Goal: Task Accomplishment & Management: Manage account settings

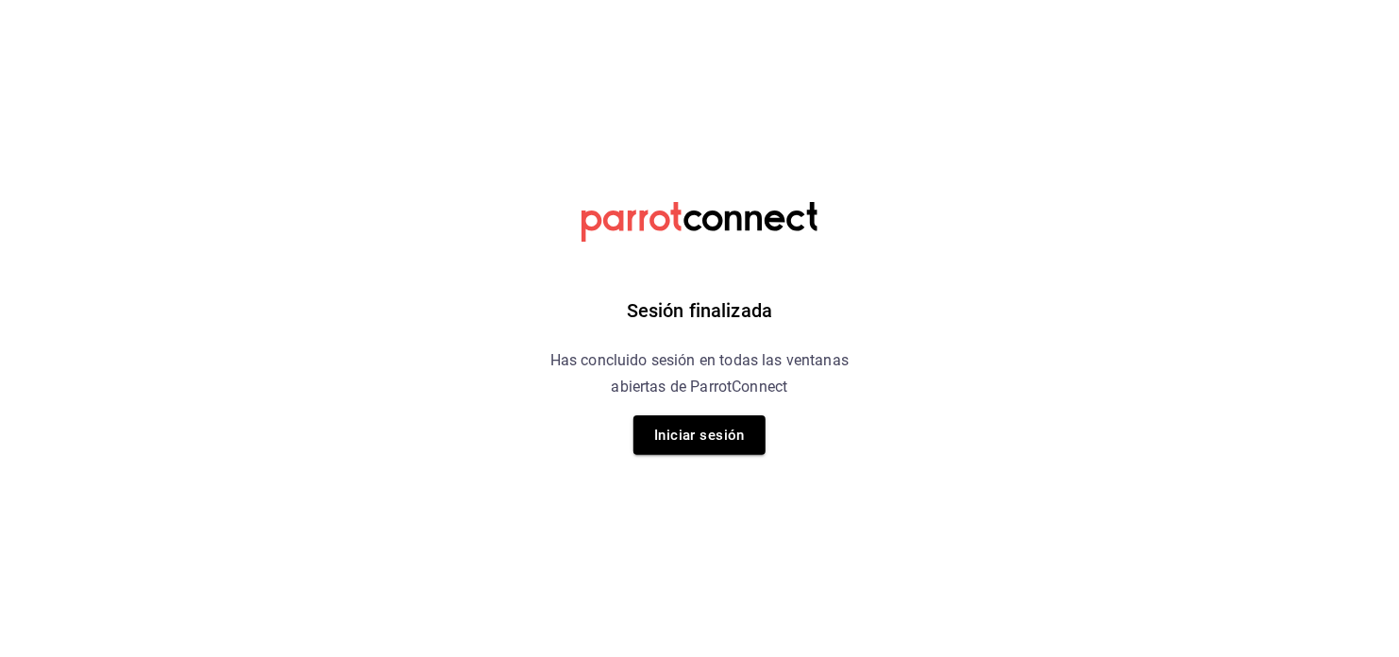
click at [641, 458] on div "Sesión finalizada Has concluido sesión en todas las ventanas abiertas de Parrot…" at bounding box center [700, 328] width 477 height 657
click at [669, 426] on button "Iniciar sesión" at bounding box center [699, 435] width 132 height 40
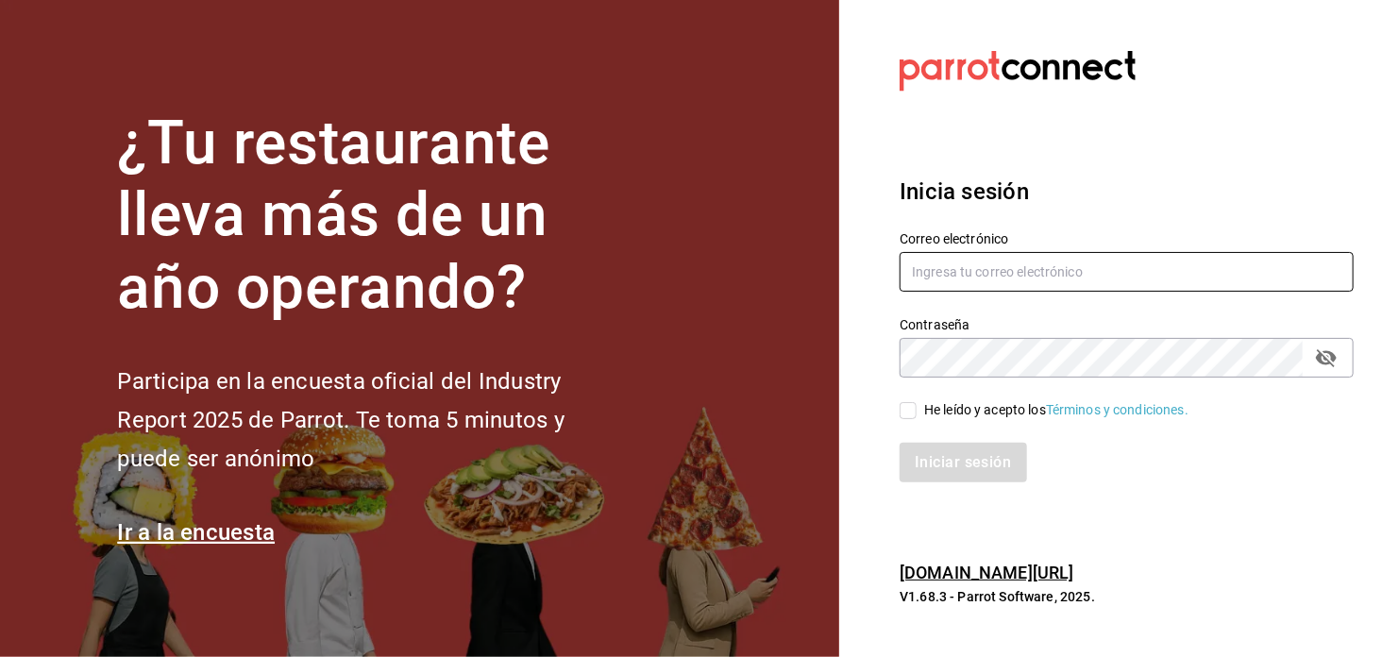
click at [973, 270] on input "text" at bounding box center [1127, 272] width 454 height 40
type input "[EMAIL_ADDRESS][DOMAIN_NAME]"
click at [905, 413] on input "He leído y acepto los Términos y condiciones." at bounding box center [908, 410] width 17 height 17
checkbox input "true"
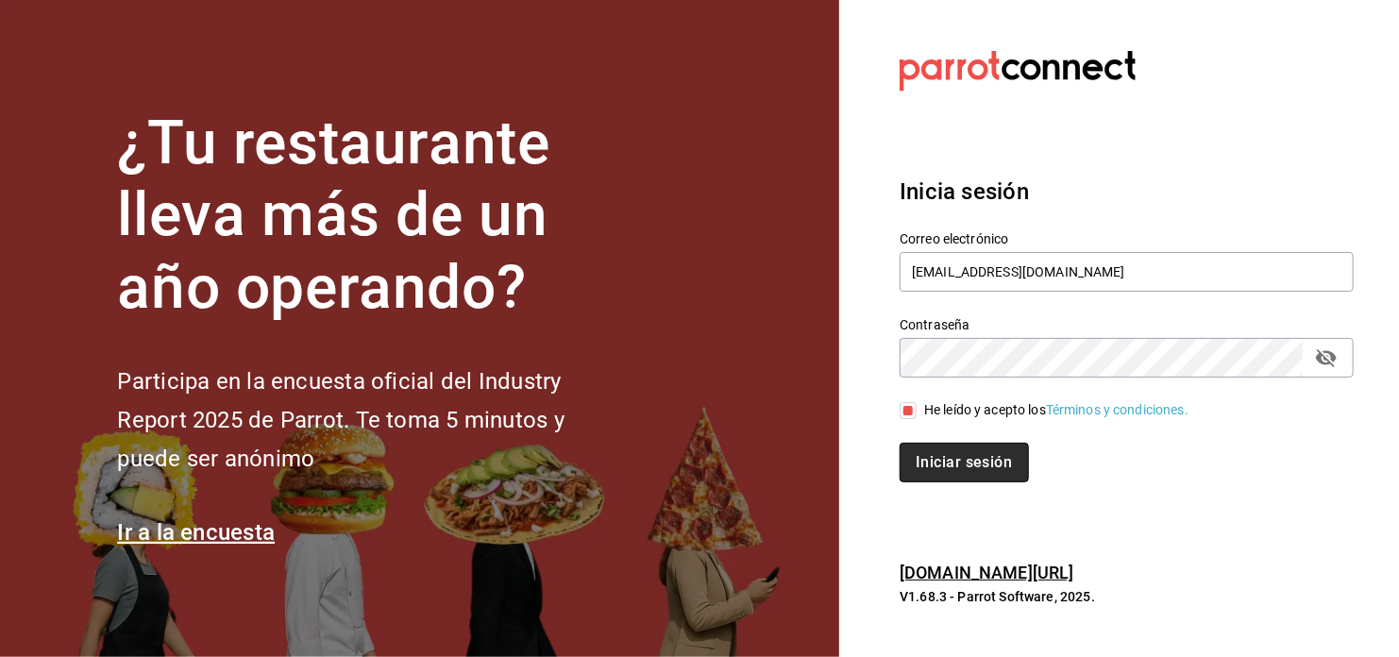
click at [960, 462] on button "Iniciar sesión" at bounding box center [964, 463] width 128 height 40
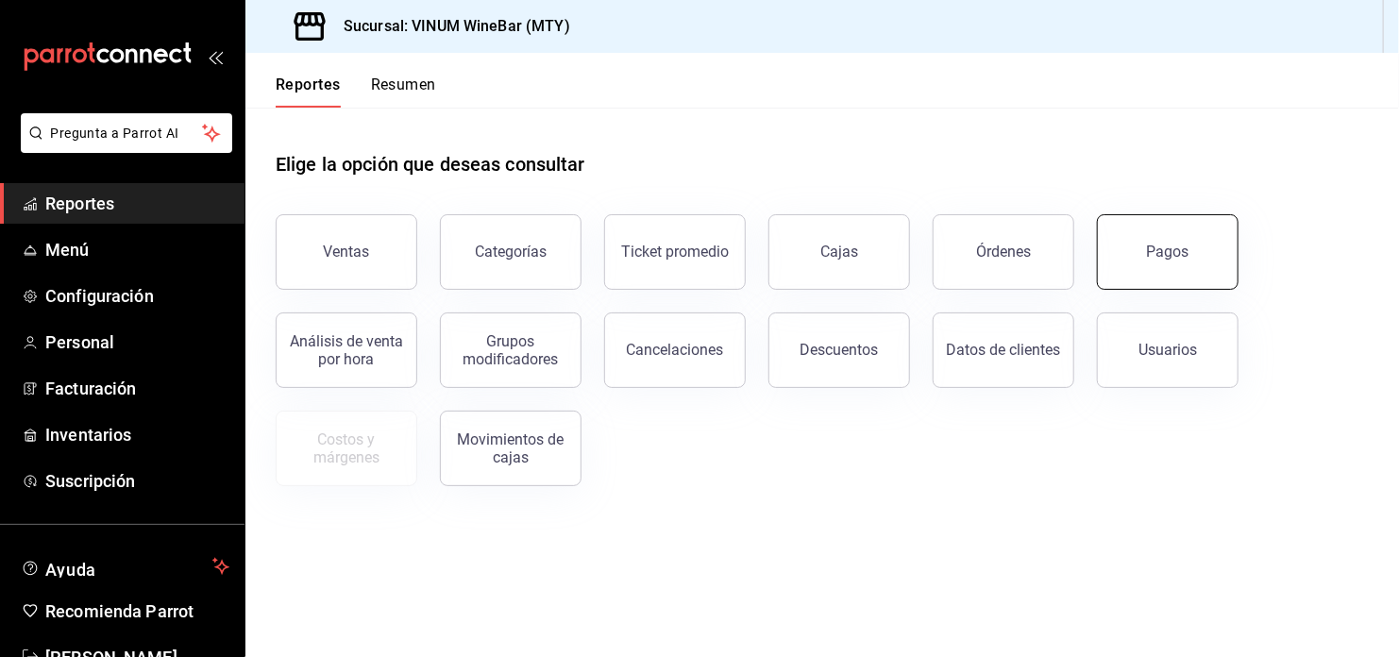
click at [1154, 256] on div "Pagos" at bounding box center [1168, 252] width 42 height 18
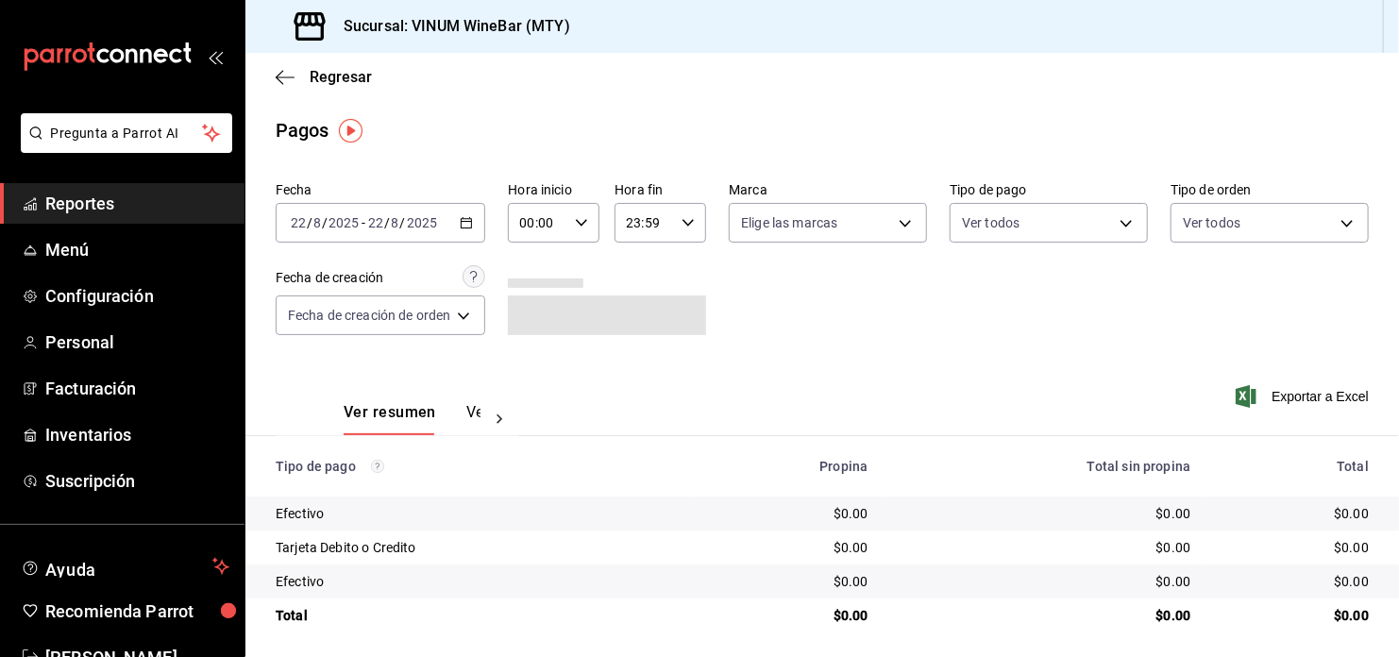
click at [475, 213] on div "2025-08-22 22 / 8 / 2025 - 2025-08-22 22 / 8 / 2025" at bounding box center [381, 223] width 210 height 40
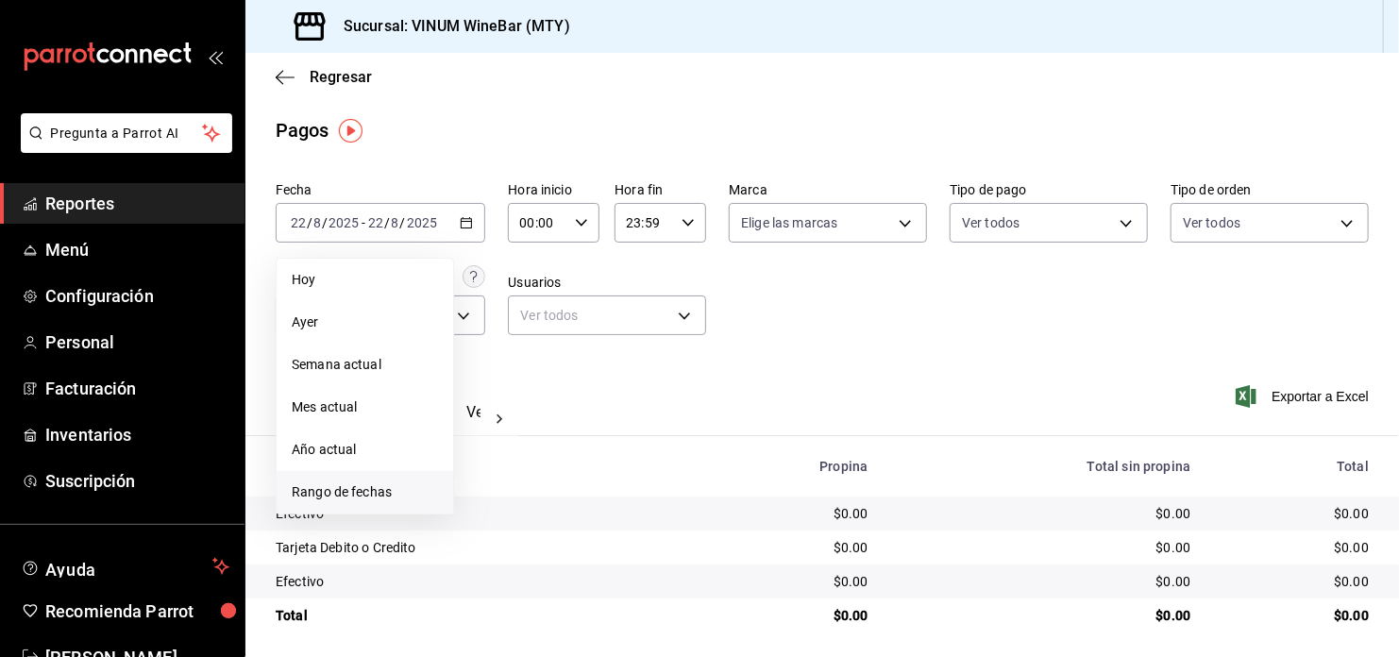
click at [398, 488] on span "Rango de fechas" at bounding box center [365, 492] width 146 height 20
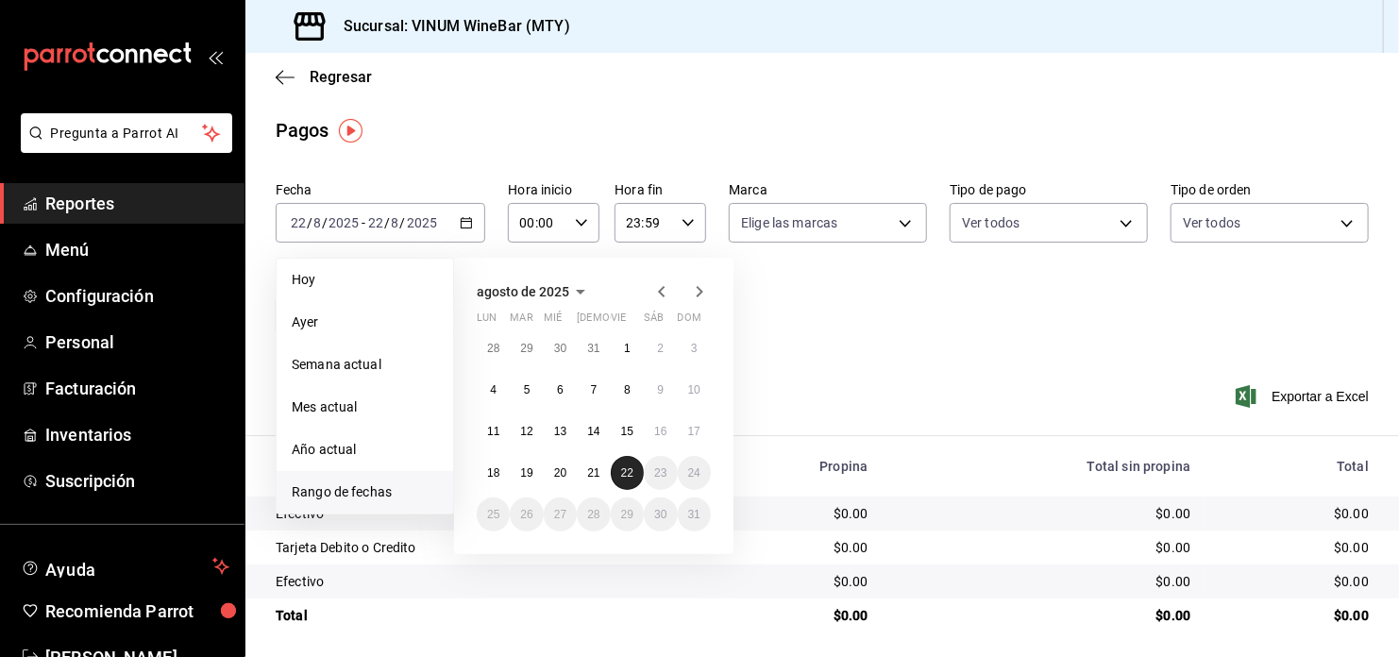
click at [627, 479] on button "22" at bounding box center [627, 473] width 33 height 34
click at [490, 470] on abbr "18" at bounding box center [493, 472] width 12 height 13
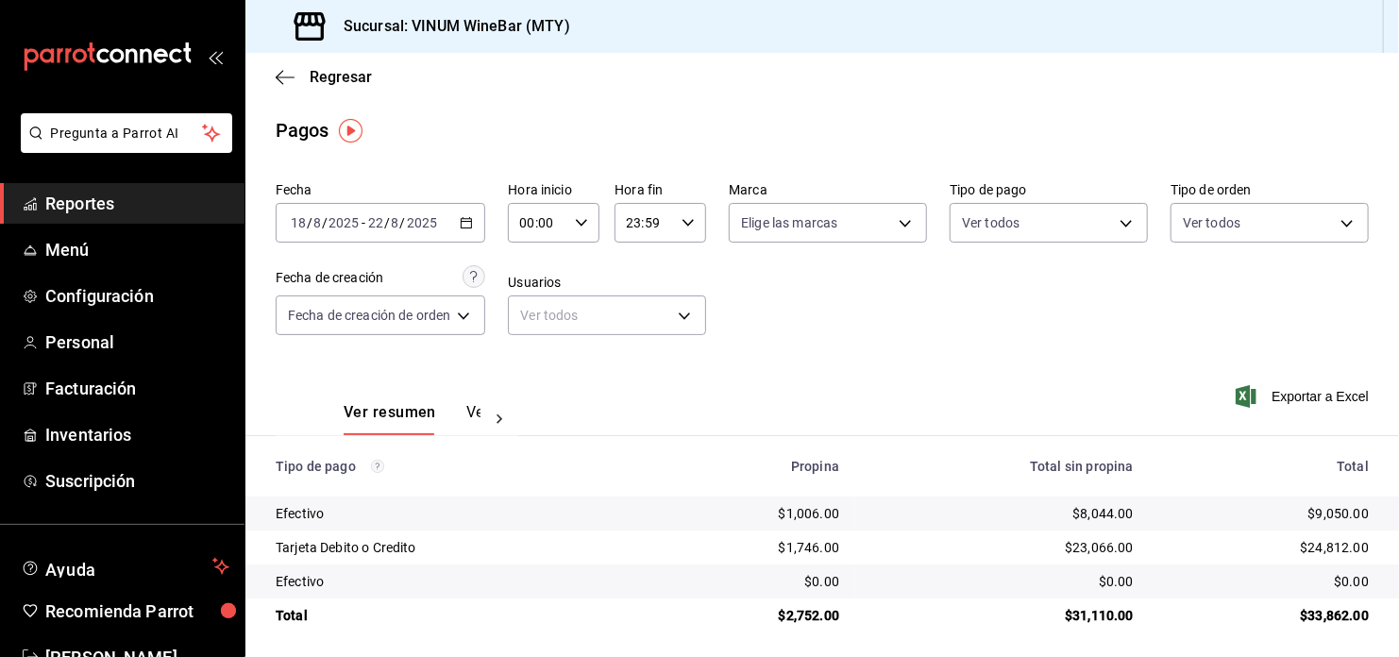
click at [981, 320] on div "Fecha 2025-08-18 18 / 8 / 2025 - 2025-08-22 22 / 8 / 2025 Hora inicio 00:00 Hor…" at bounding box center [822, 266] width 1093 height 183
click at [462, 216] on div "2025-08-18 18 / 8 / 2025 - 2025-08-22 22 / 8 / 2025" at bounding box center [381, 223] width 210 height 40
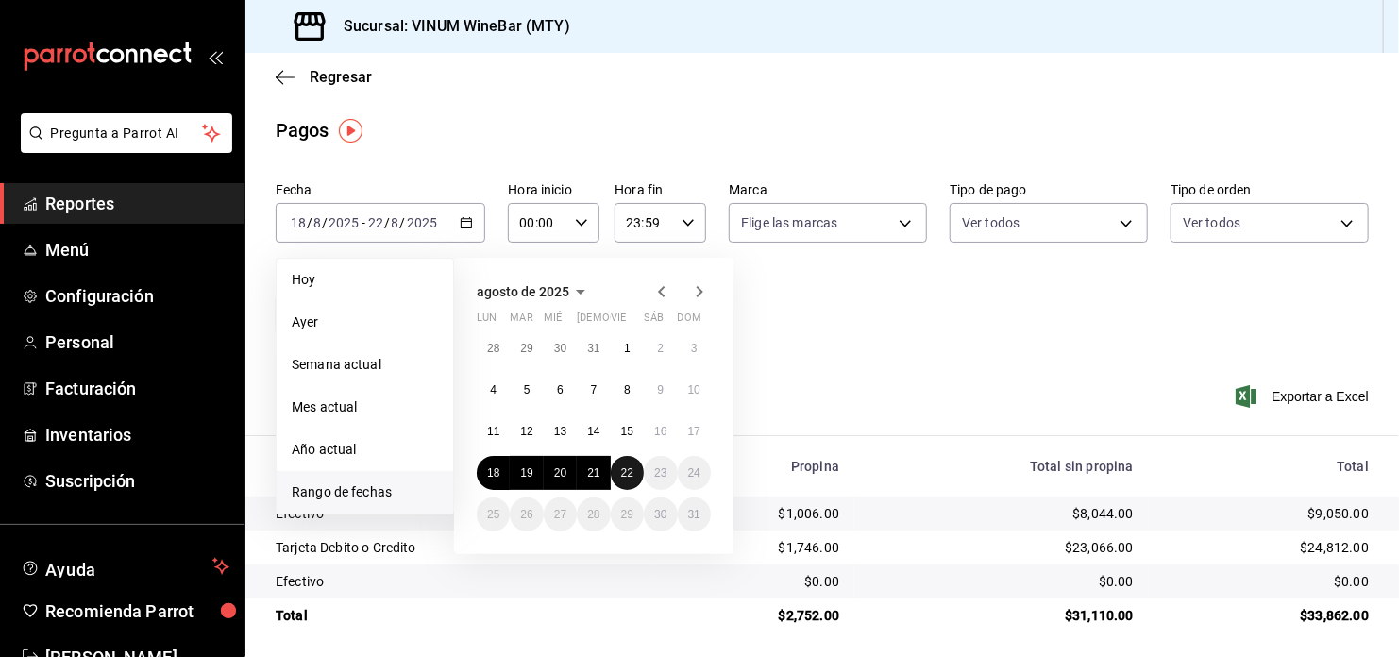
click at [618, 477] on button "22" at bounding box center [627, 473] width 33 height 34
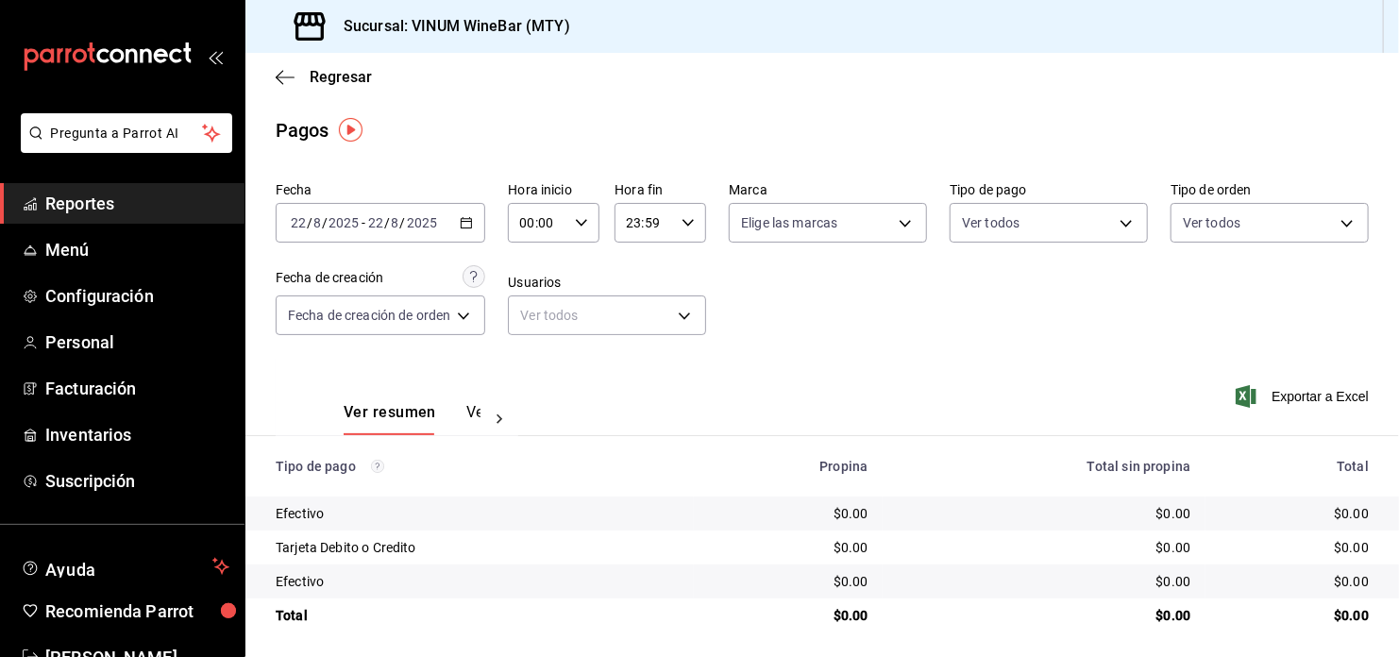
scroll to position [7, 0]
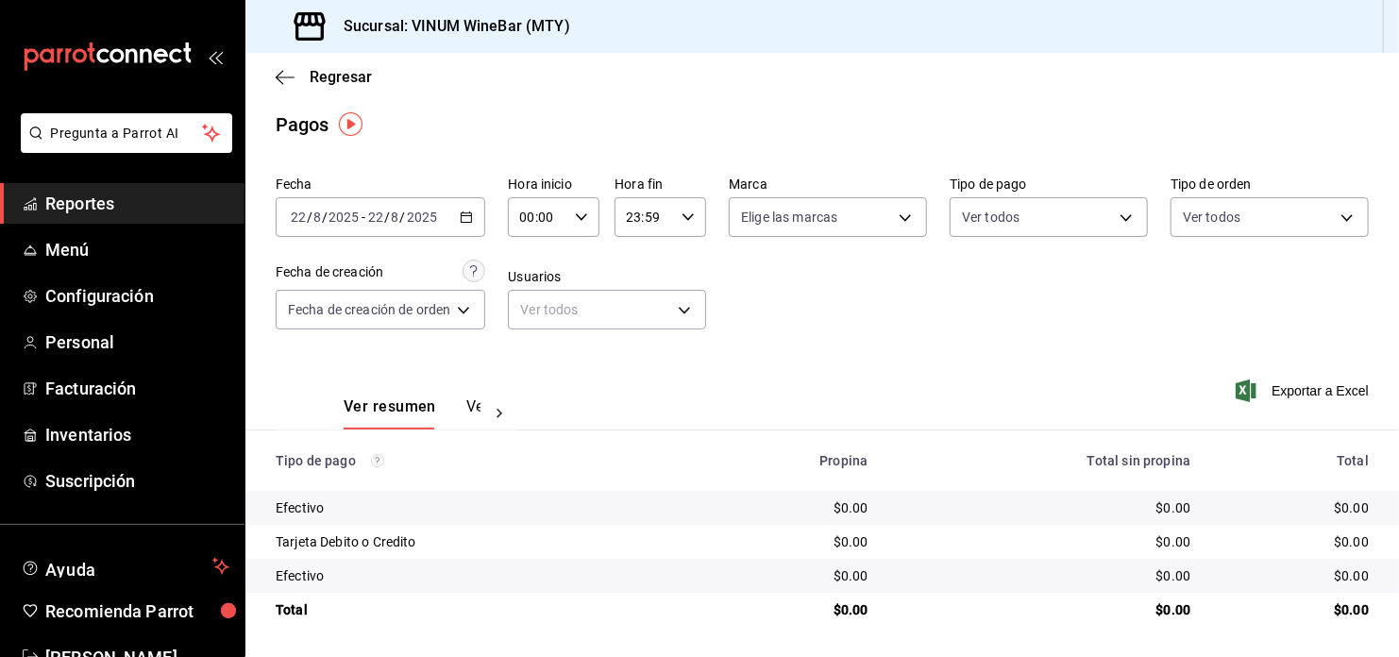
click at [463, 218] on \(Stroke\) "button" at bounding box center [466, 217] width 11 height 10
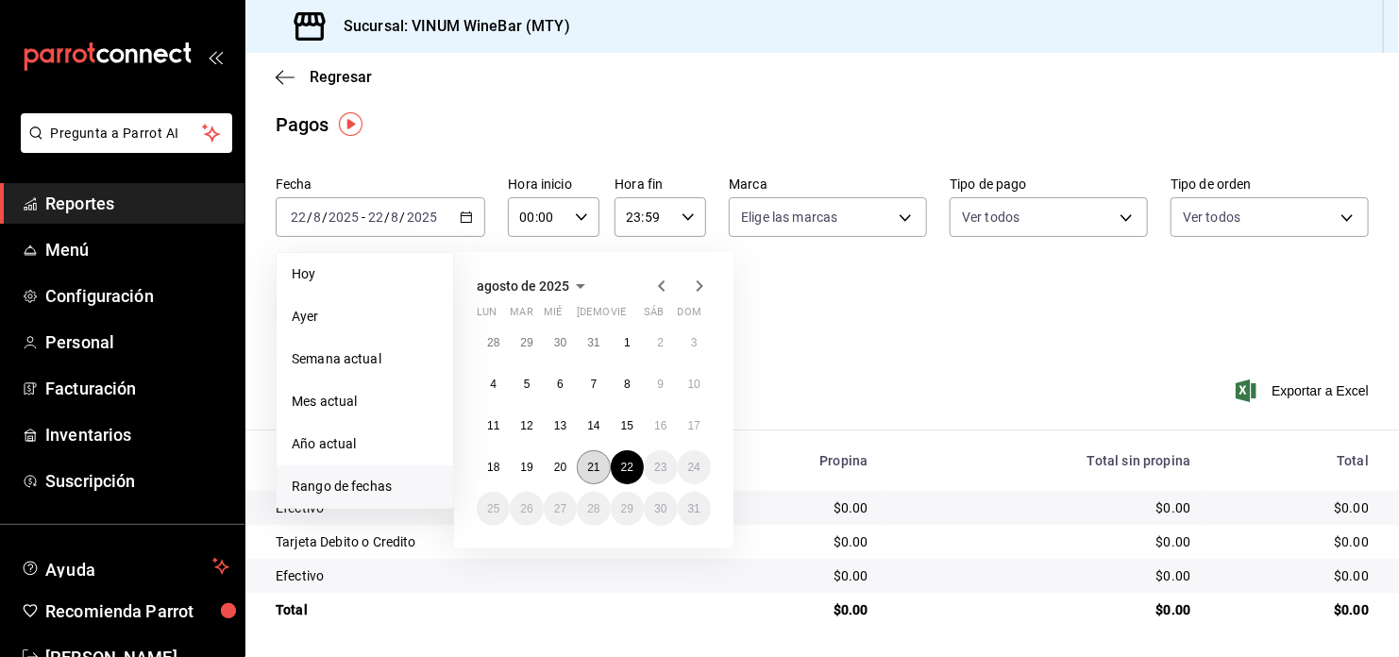
click at [586, 472] on button "21" at bounding box center [593, 467] width 33 height 34
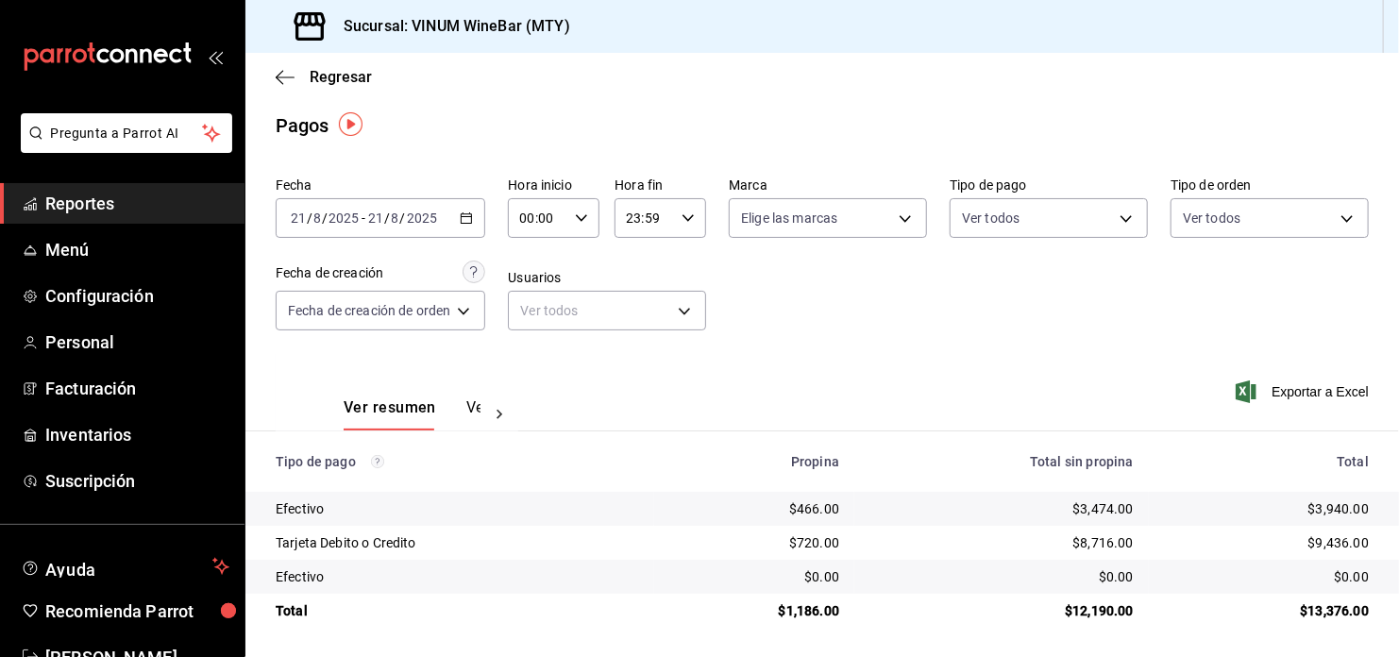
scroll to position [7, 0]
click at [539, 81] on div "Regresar" at bounding box center [822, 77] width 1154 height 48
